Goal: Task Accomplishment & Management: Manage account settings

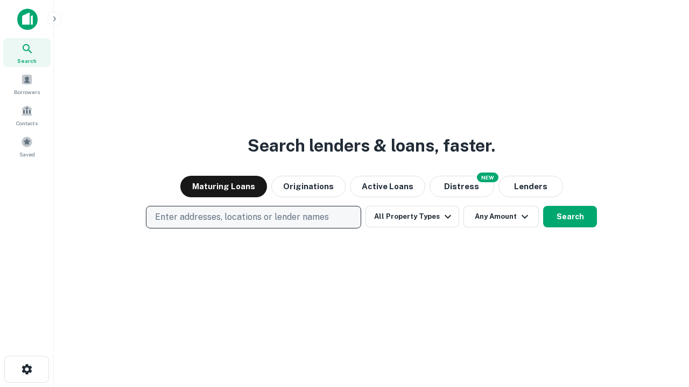
click at [253, 217] on p "Enter addresses, locations or lender names" at bounding box center [242, 217] width 174 height 13
type input "**********"
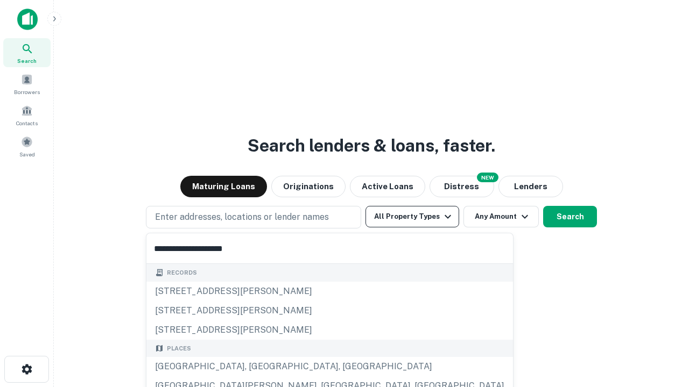
click at [257, 367] on div "Santa Monica, CA, USA" at bounding box center [329, 366] width 366 height 19
click at [412, 217] on button "All Property Types" at bounding box center [412, 217] width 94 height 22
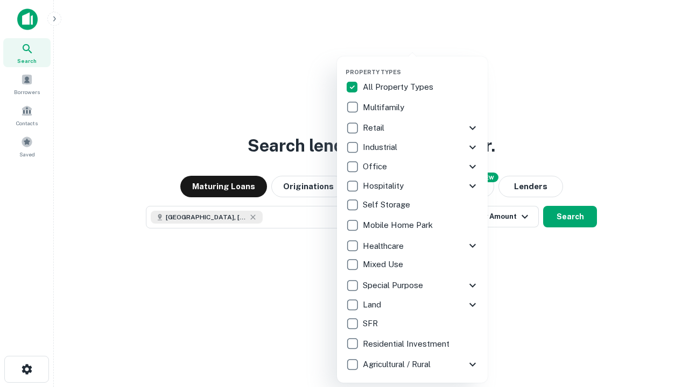
click at [421, 65] on button "button" at bounding box center [420, 65] width 151 height 1
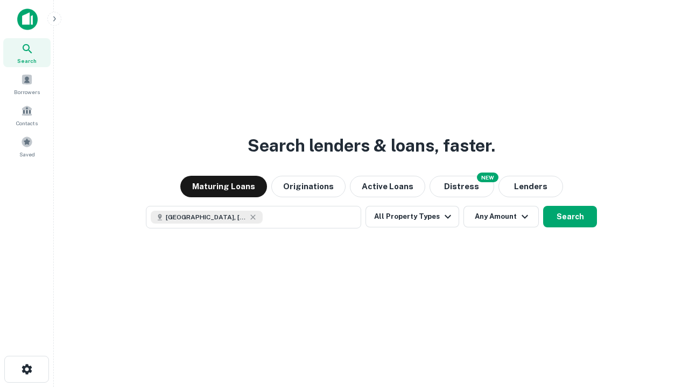
scroll to position [17, 0]
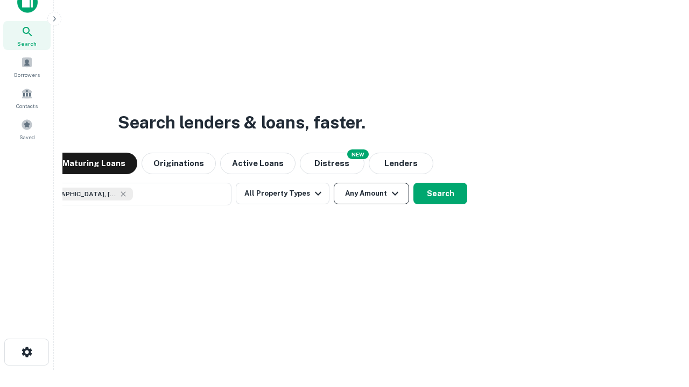
click at [334, 183] on button "Any Amount" at bounding box center [371, 194] width 75 height 22
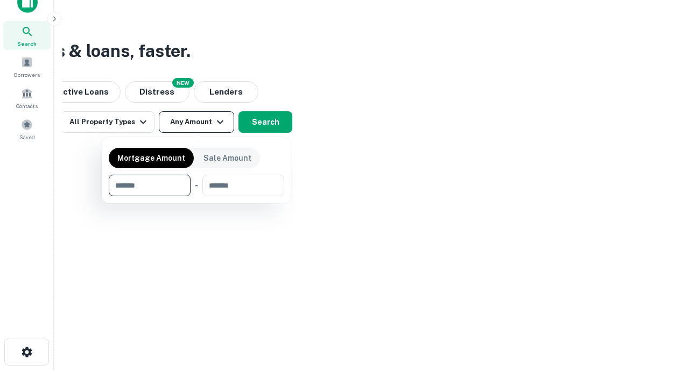
type input "*******"
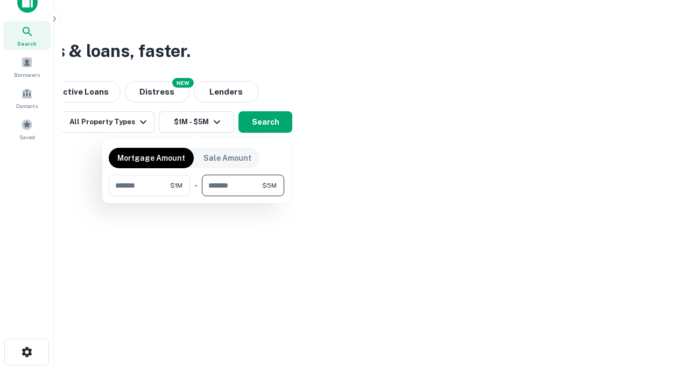
type input "*******"
click at [196, 196] on button "button" at bounding box center [196, 196] width 175 height 1
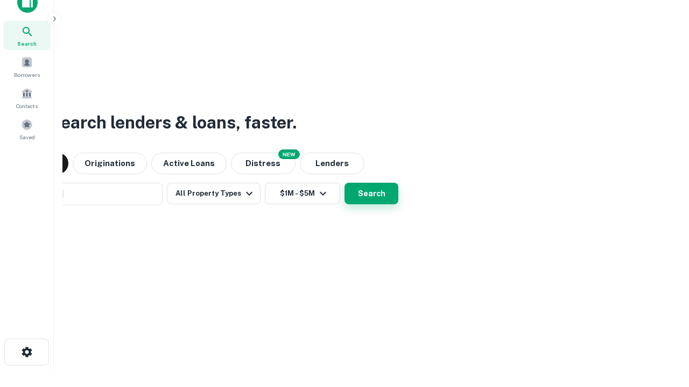
click at [344, 183] on button "Search" at bounding box center [371, 194] width 54 height 22
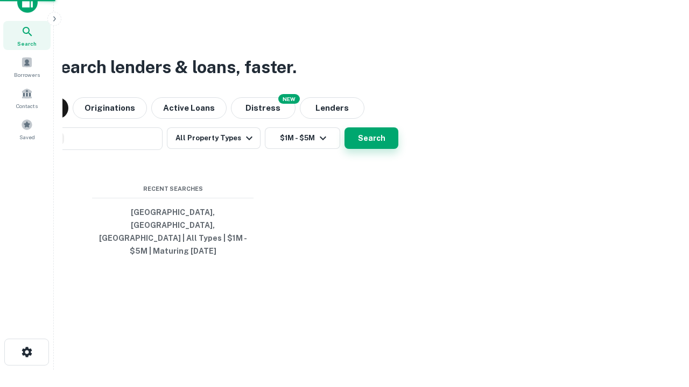
scroll to position [35, 305]
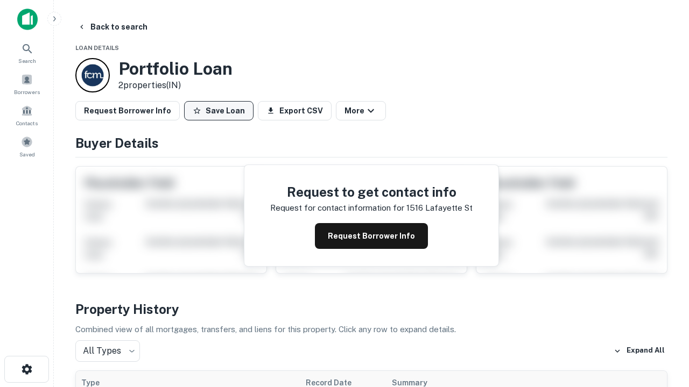
click at [218, 111] on button "Save Loan" at bounding box center [218, 110] width 69 height 19
click at [221, 111] on button "Loan Saved" at bounding box center [221, 110] width 74 height 19
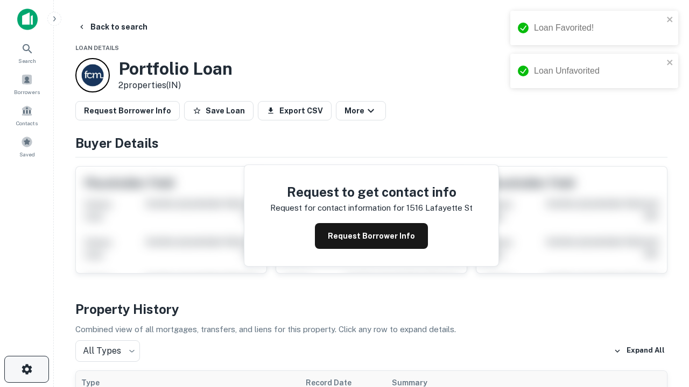
click at [26, 370] on icon "button" at bounding box center [26, 369] width 13 height 13
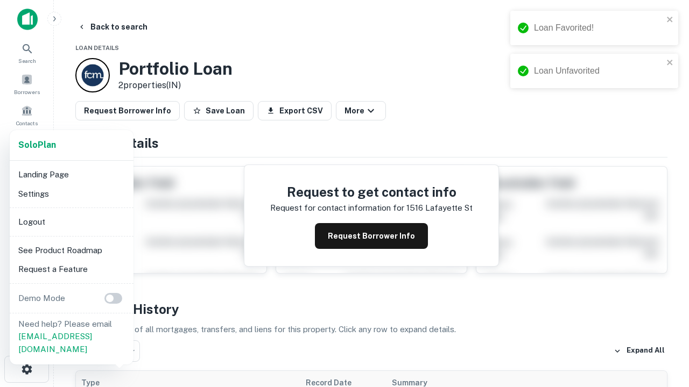
click at [71, 222] on li "Logout" at bounding box center [71, 222] width 115 height 19
